Goal: Task Accomplishment & Management: Use online tool/utility

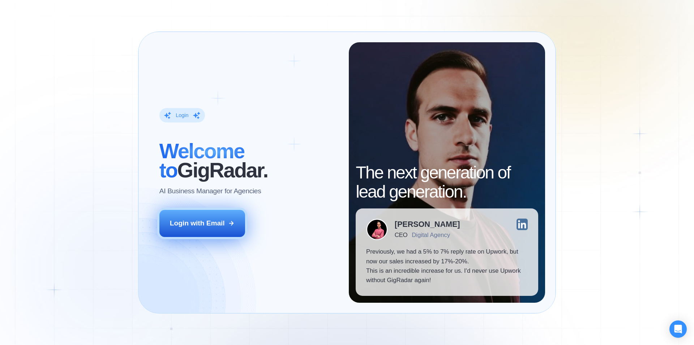
click at [225, 225] on button "Login with Email" at bounding box center [202, 223] width 86 height 27
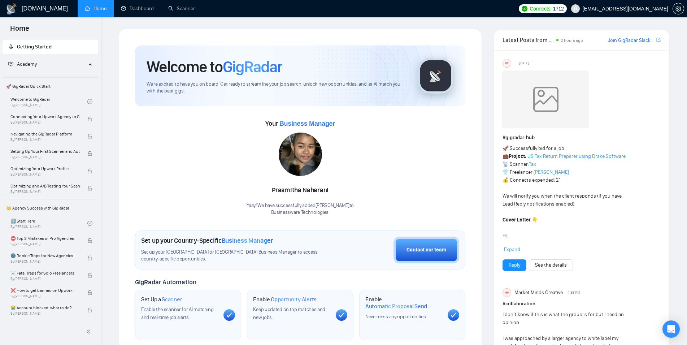
click at [182, 9] on link "Scanner" at bounding box center [181, 8] width 27 height 6
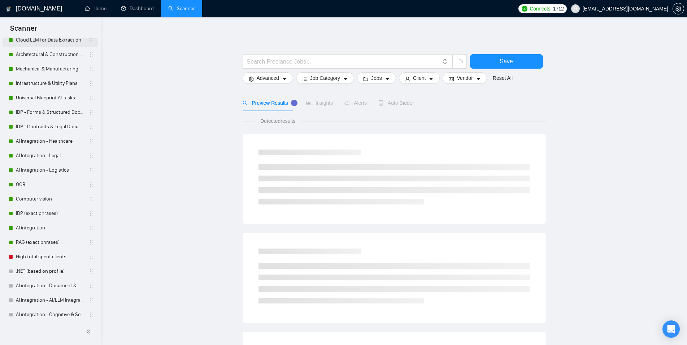
scroll to position [59, 0]
